Goal: Find specific page/section: Find specific page/section

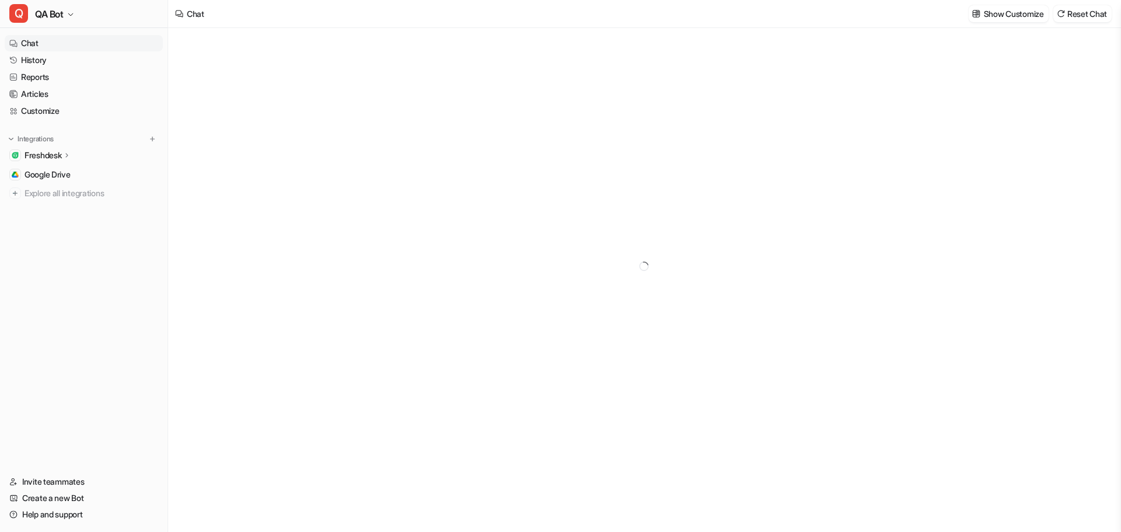
type textarea "**********"
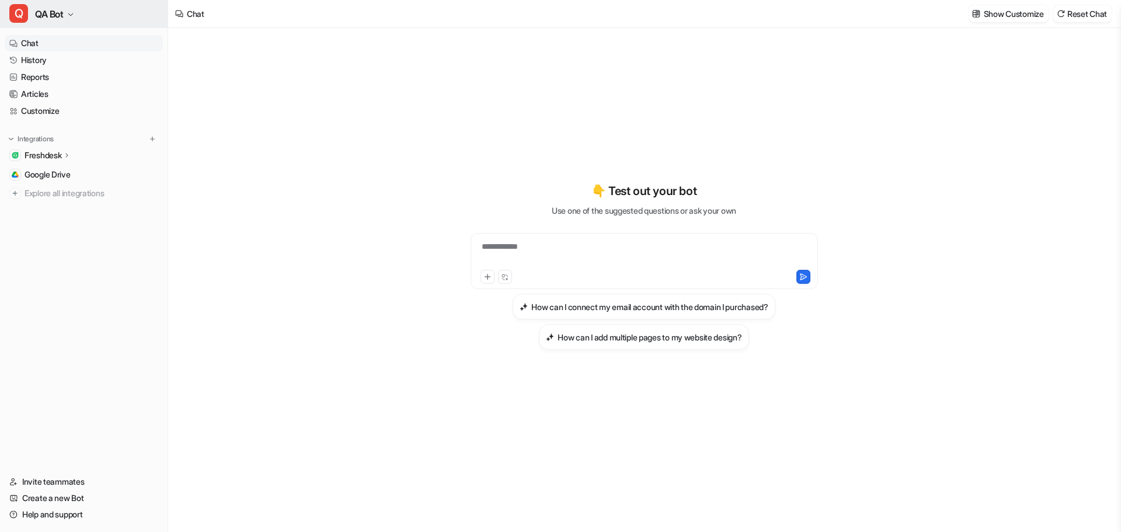
click at [82, 18] on button "Q QA Bot" at bounding box center [84, 14] width 168 height 28
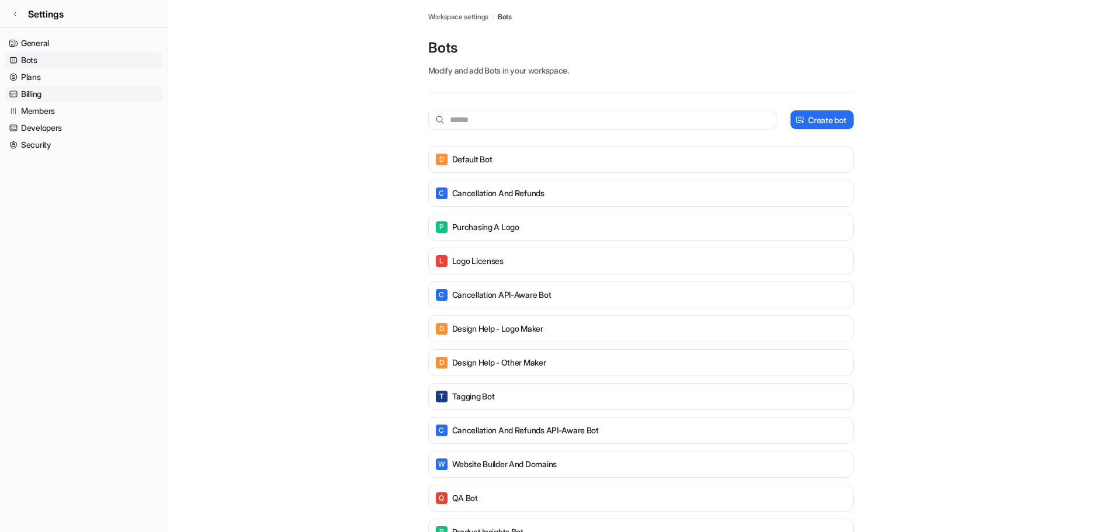
click at [42, 93] on link "Billing" at bounding box center [84, 94] width 158 height 16
